Goal: Task Accomplishment & Management: Manage account settings

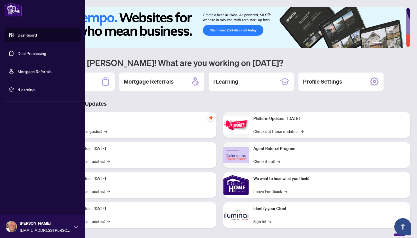
click at [38, 54] on link "Deal Processing" at bounding box center [32, 53] width 29 height 5
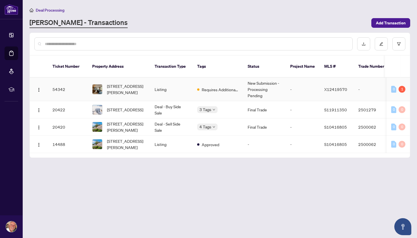
click at [129, 83] on span "[STREET_ADDRESS][PERSON_NAME]" at bounding box center [126, 89] width 39 height 12
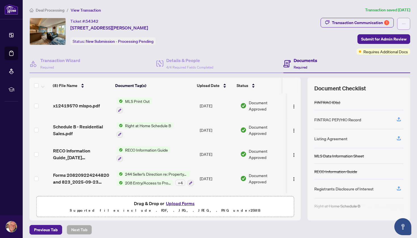
click at [402, 25] on icon "ellipsis" at bounding box center [404, 24] width 4 height 4
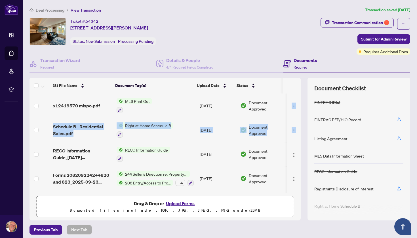
drag, startPoint x: 293, startPoint y: 109, endPoint x: 293, endPoint y: 128, distance: 18.2
click at [293, 128] on tbody "(8) File Name Document Tag(s) Upload Date Status x12419570 mlspo.pdf MLS Print …" at bounding box center [164, 191] width 271 height 194
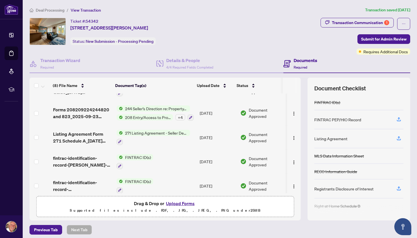
scroll to position [95, 0]
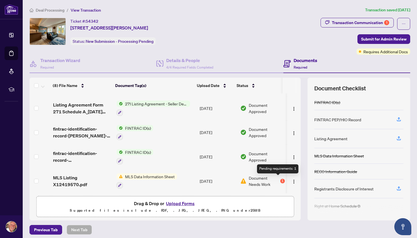
click at [280, 179] on div "1" at bounding box center [282, 181] width 5 height 5
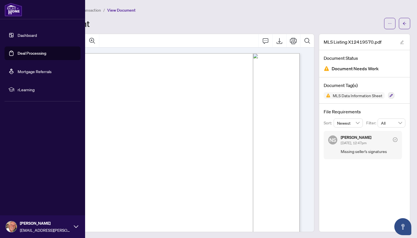
click at [18, 34] on link "Dashboard" at bounding box center [27, 35] width 19 height 5
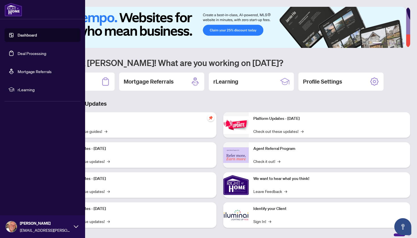
click at [18, 53] on link "Deal Processing" at bounding box center [32, 53] width 29 height 5
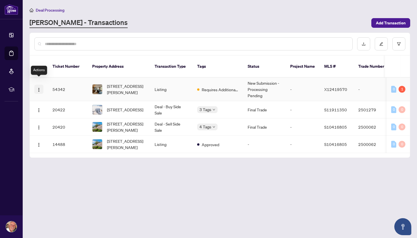
click at [39, 88] on img "button" at bounding box center [39, 90] width 5 height 5
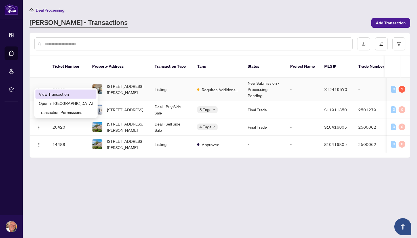
click at [48, 94] on span "View Transaction" at bounding box center [66, 94] width 54 height 6
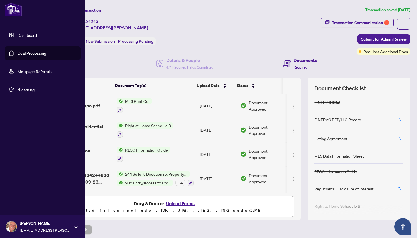
click at [25, 36] on link "Dashboard" at bounding box center [27, 35] width 19 height 5
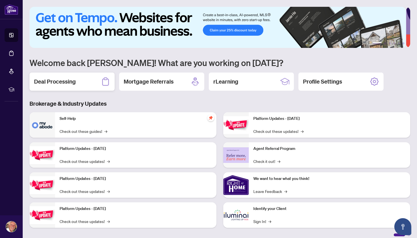
click at [73, 81] on h2 "Deal Processing" at bounding box center [55, 82] width 42 height 8
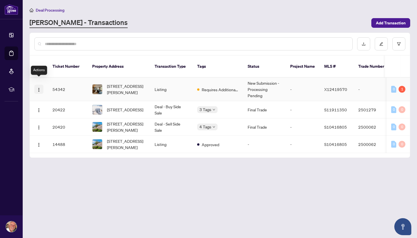
click at [40, 88] on img "button" at bounding box center [39, 90] width 5 height 5
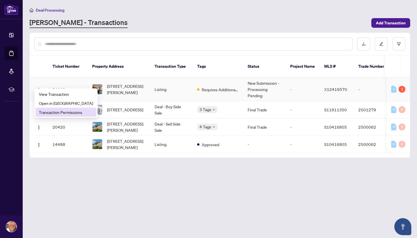
click at [52, 113] on span "Transaction Permissions" at bounding box center [66, 112] width 54 height 6
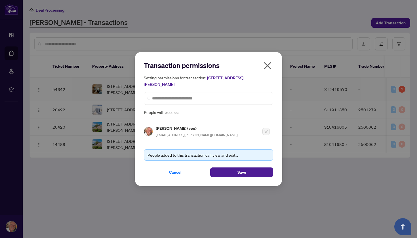
click at [269, 66] on icon "close" at bounding box center [267, 65] width 9 height 9
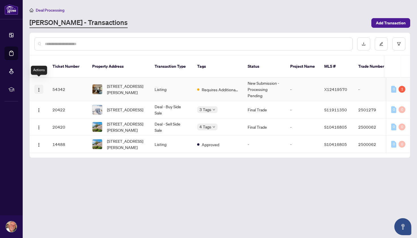
click at [39, 88] on img "button" at bounding box center [39, 90] width 5 height 5
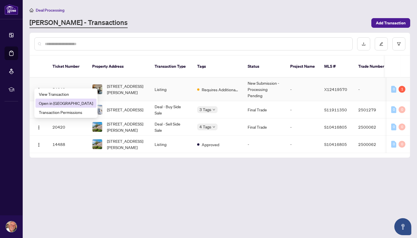
click at [58, 104] on span "Open in [GEOGRAPHIC_DATA]" at bounding box center [66, 103] width 54 height 6
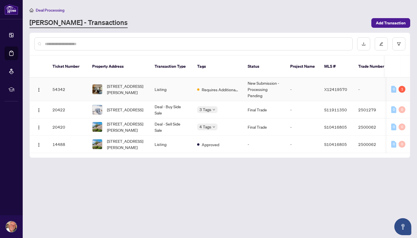
click at [160, 84] on td "Listing" at bounding box center [171, 90] width 43 height 24
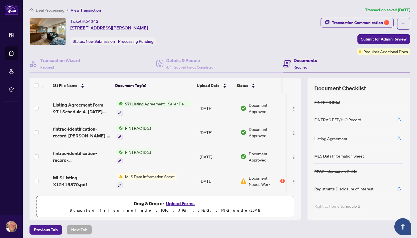
scroll to position [3, 0]
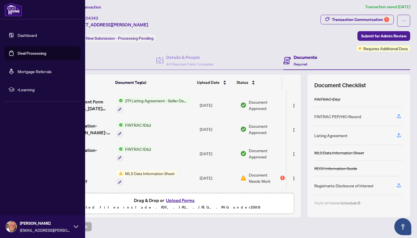
click at [18, 36] on link "Dashboard" at bounding box center [27, 35] width 19 height 5
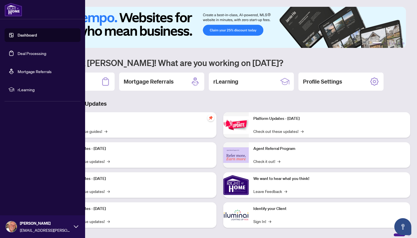
click at [18, 34] on link "Dashboard" at bounding box center [27, 35] width 19 height 5
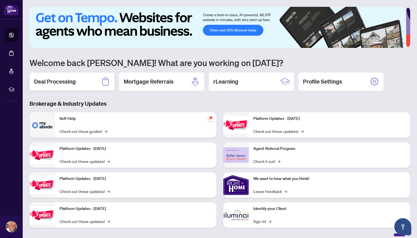
click at [92, 81] on div "Deal Processing" at bounding box center [71, 82] width 85 height 18
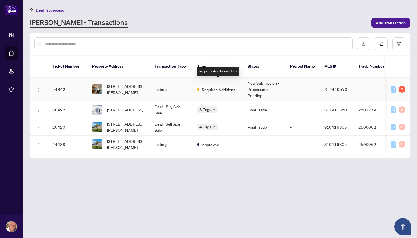
click at [217, 87] on span "Requires Additional Docs" at bounding box center [220, 90] width 37 height 6
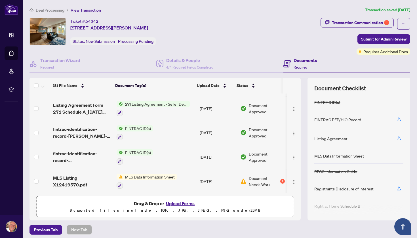
scroll to position [95, 0]
click at [292, 180] on img "button" at bounding box center [294, 182] width 5 height 5
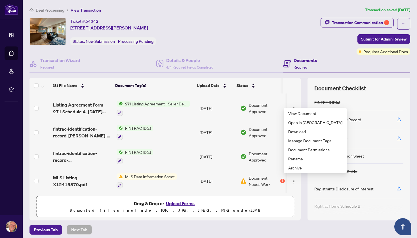
click at [287, 90] on th at bounding box center [289, 86] width 14 height 16
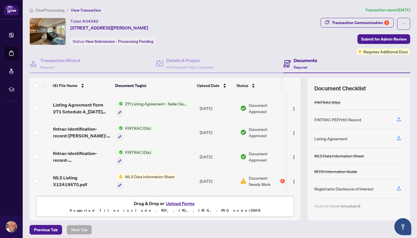
scroll to position [3, 0]
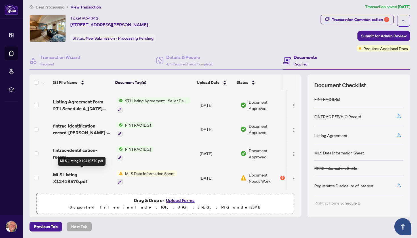
click at [79, 175] on span "MLS Listing X12419570.pdf" at bounding box center [82, 178] width 59 height 14
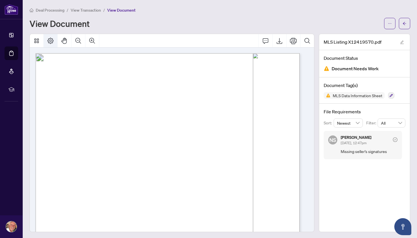
click at [50, 41] on icon "Page Layout" at bounding box center [50, 40] width 7 height 7
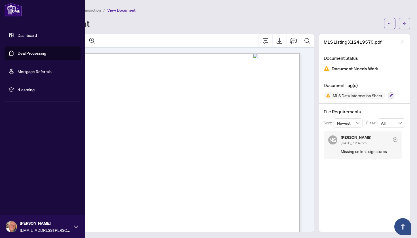
click at [10, 229] on img at bounding box center [11, 227] width 11 height 11
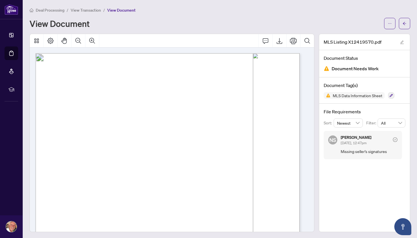
click at [83, 10] on span "View Transaction" at bounding box center [86, 10] width 30 height 5
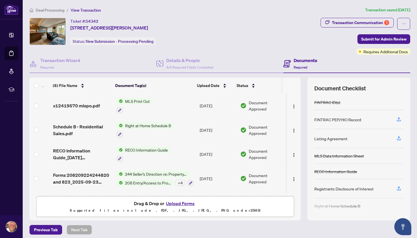
click at [50, 10] on span "Deal Processing" at bounding box center [50, 10] width 29 height 5
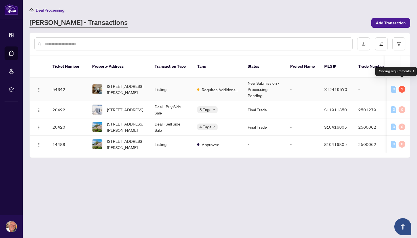
click at [401, 86] on div "1" at bounding box center [401, 89] width 7 height 7
click at [380, 44] on icon "edit" at bounding box center [381, 44] width 4 height 4
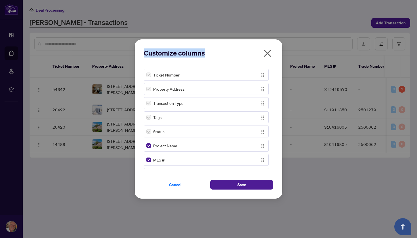
drag, startPoint x: 206, startPoint y: 45, endPoint x: 241, endPoint y: 62, distance: 39.1
click at [241, 62] on div "Customize columns Ticket Number Property Address Transaction Type Tags Status P…" at bounding box center [208, 118] width 147 height 159
click at [197, 132] on div "Status" at bounding box center [200, 131] width 109 height 6
click at [261, 132] on img "button" at bounding box center [263, 132] width 6 height 6
click at [261, 133] on img "button" at bounding box center [263, 132] width 6 height 6
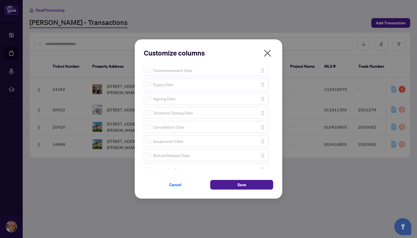
scroll to position [439, 0]
click at [174, 184] on span "Cancel" at bounding box center [175, 184] width 12 height 9
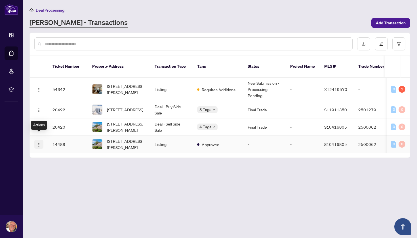
click at [40, 143] on img "button" at bounding box center [39, 145] width 5 height 5
click at [126, 159] on main "Deal Processing [PERSON_NAME] - Transactions Add Transaction Ticket Number Prop…" at bounding box center [220, 119] width 394 height 238
click at [40, 88] on img "button" at bounding box center [39, 90] width 5 height 5
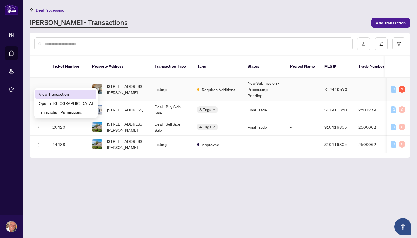
click at [50, 93] on span "View Transaction" at bounding box center [66, 94] width 54 height 6
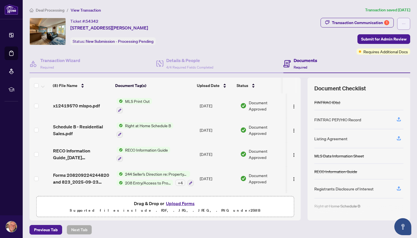
click at [402, 24] on icon "ellipsis" at bounding box center [404, 24] width 4 height 4
click at [281, 40] on div "Ticket #: 54342 [STREET_ADDRESS][PERSON_NAME] Status: New Submission - Processi…" at bounding box center [173, 31] width 289 height 27
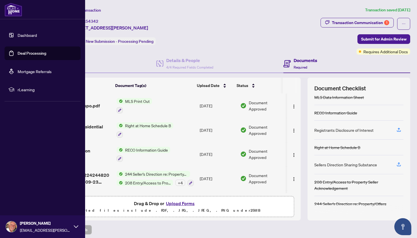
click at [18, 36] on link "Dashboard" at bounding box center [27, 35] width 19 height 5
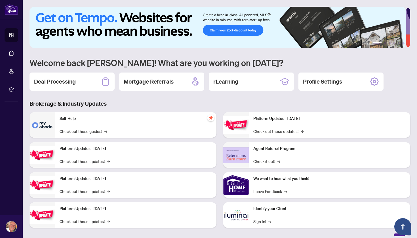
scroll to position [5, 0]
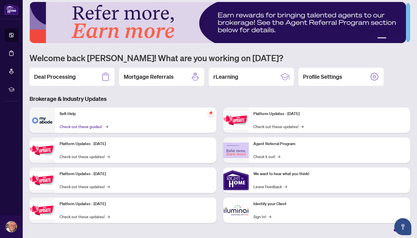
click at [84, 124] on link "Check out these guides! →" at bounding box center [84, 126] width 48 height 6
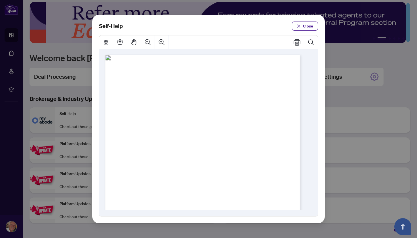
click at [185, 41] on div at bounding box center [208, 42] width 218 height 14
click at [311, 44] on icon "Search Document" at bounding box center [310, 42] width 7 height 7
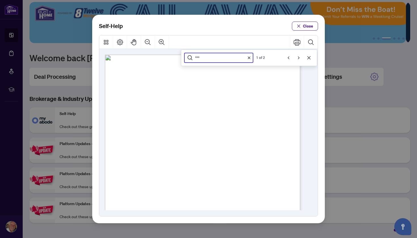
scroll to position [214, 0]
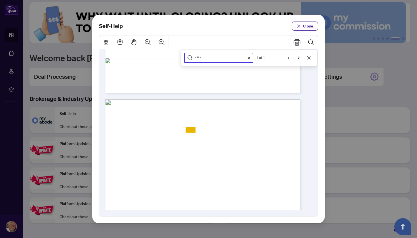
type input "****"
click at [215, 129] on span "PDF" at bounding box center [215, 129] width 7 height 5
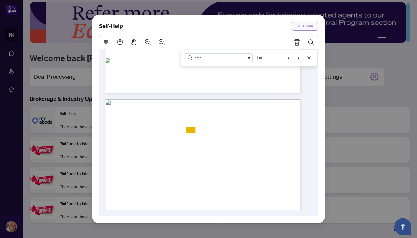
click at [310, 25] on span "Close" at bounding box center [308, 26] width 10 height 9
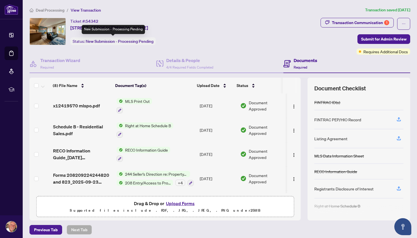
click at [126, 42] on span "New Submission - Processing Pending" at bounding box center [120, 41] width 68 height 5
click at [402, 23] on icon "ellipsis" at bounding box center [404, 24] width 4 height 4
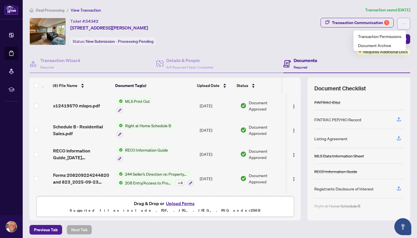
click at [402, 23] on icon "ellipsis" at bounding box center [404, 24] width 4 height 4
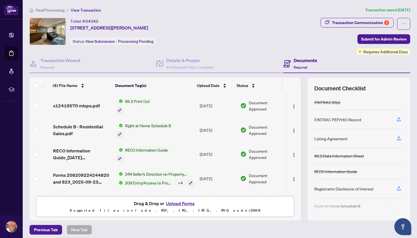
click at [47, 10] on span "Deal Processing" at bounding box center [50, 10] width 29 height 5
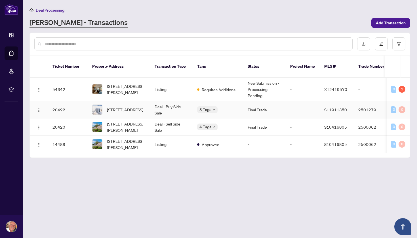
click at [363, 104] on td "2501279" at bounding box center [374, 109] width 40 height 17
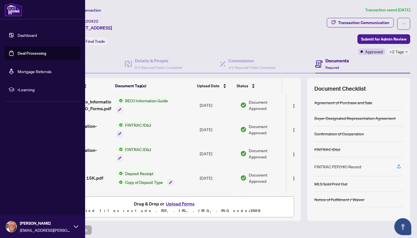
click at [18, 35] on link "Dashboard" at bounding box center [27, 35] width 19 height 5
